Goal: Check status: Verify the current state of an ongoing process or item

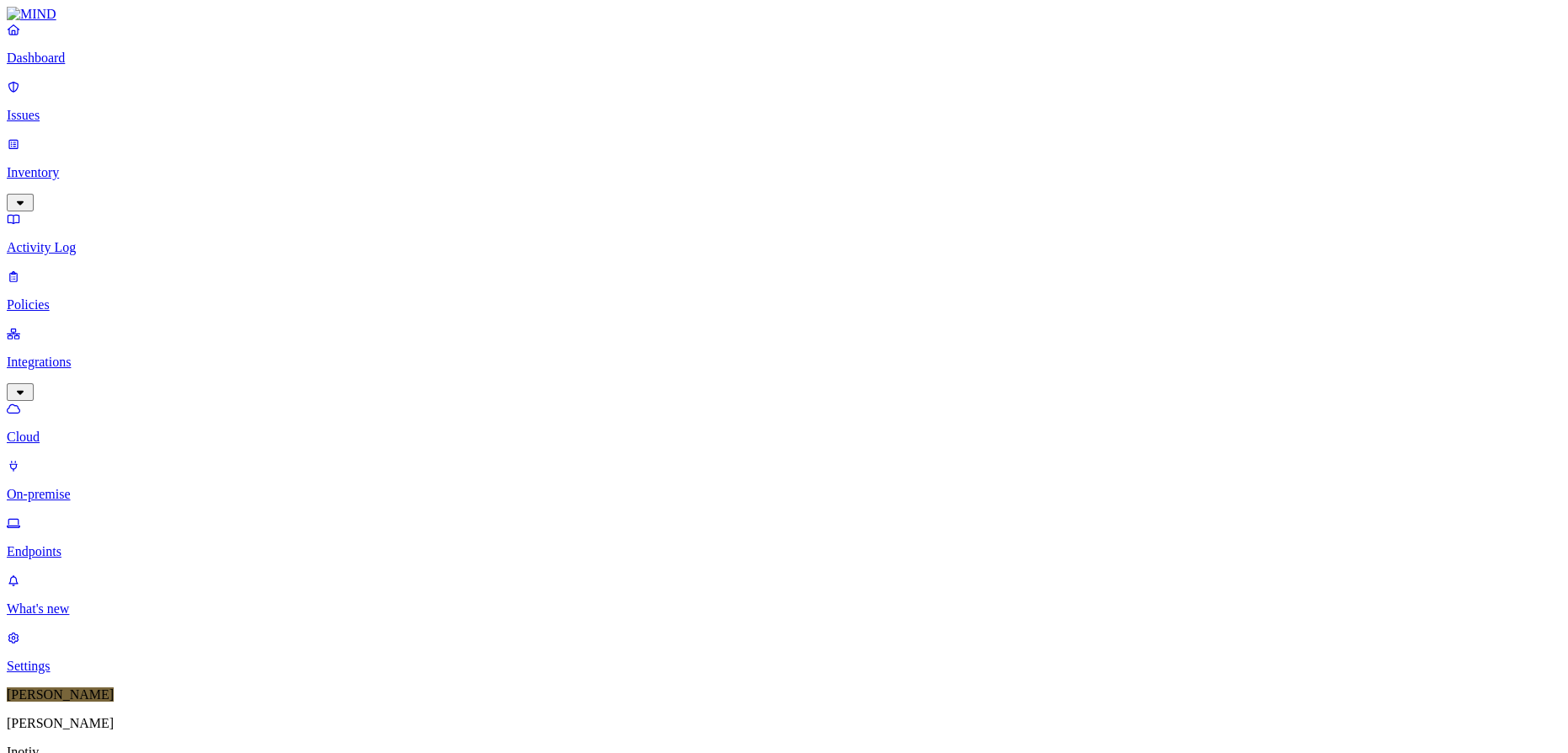
click at [494, 99] on div "Online" at bounding box center [494, 114] width 0 height 30
click at [494, 150] on div "Offline" at bounding box center [494, 165] width 0 height 30
